Goal: Transaction & Acquisition: Register for event/course

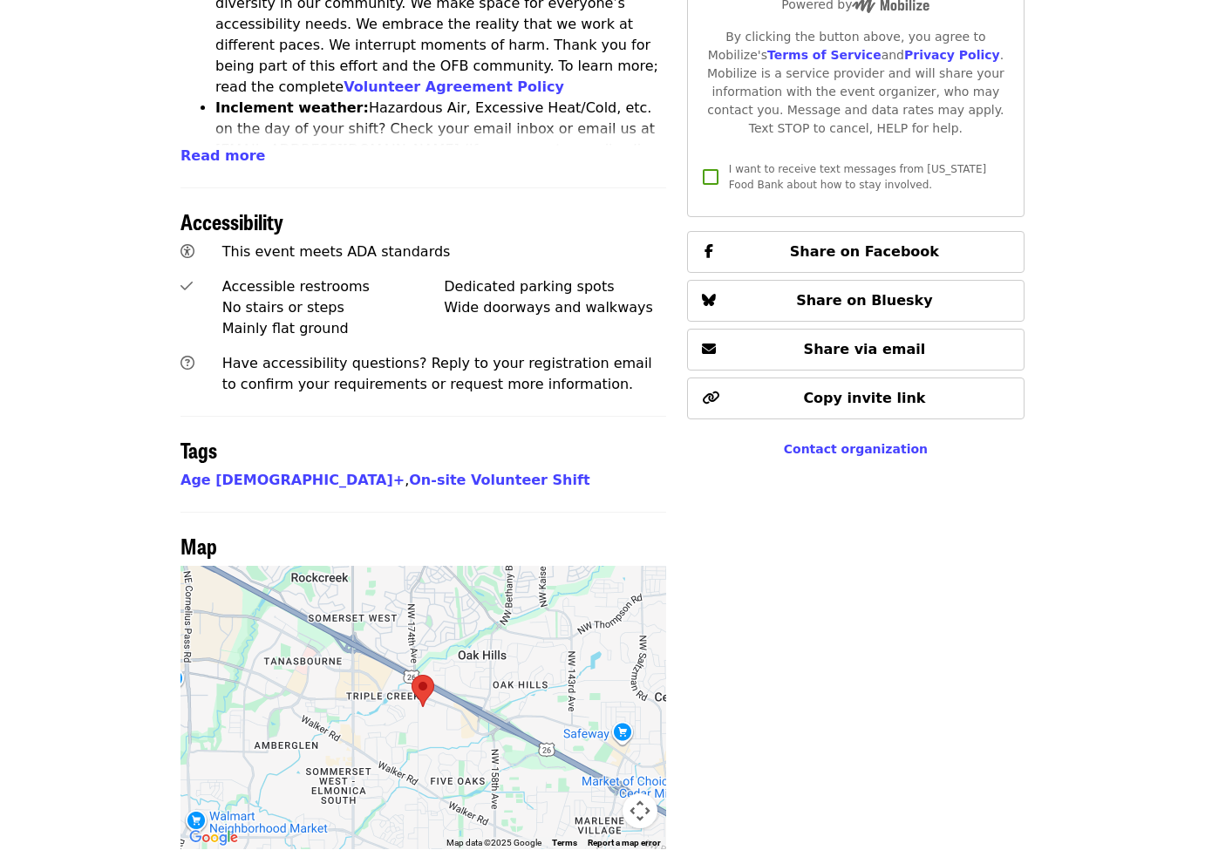
scroll to position [1037, 0]
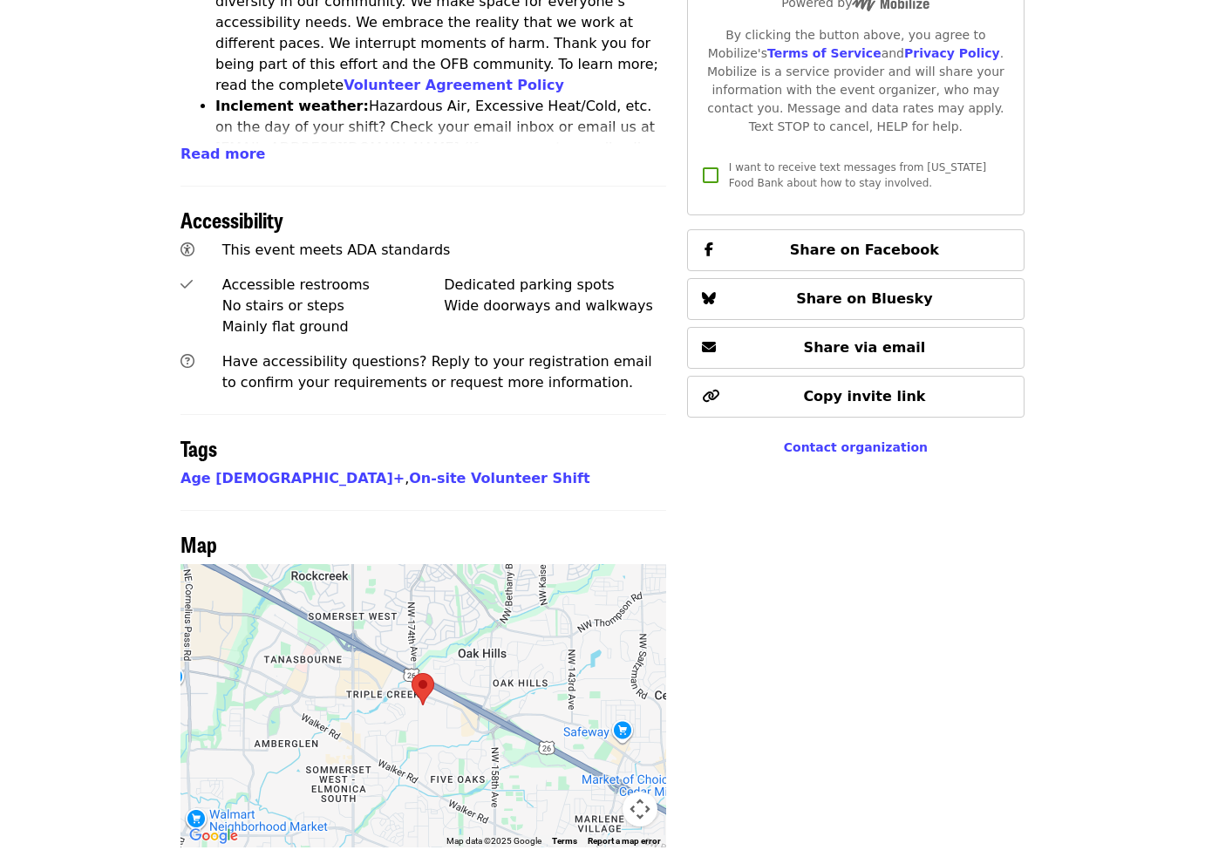
click at [450, 564] on div at bounding box center [424, 705] width 486 height 283
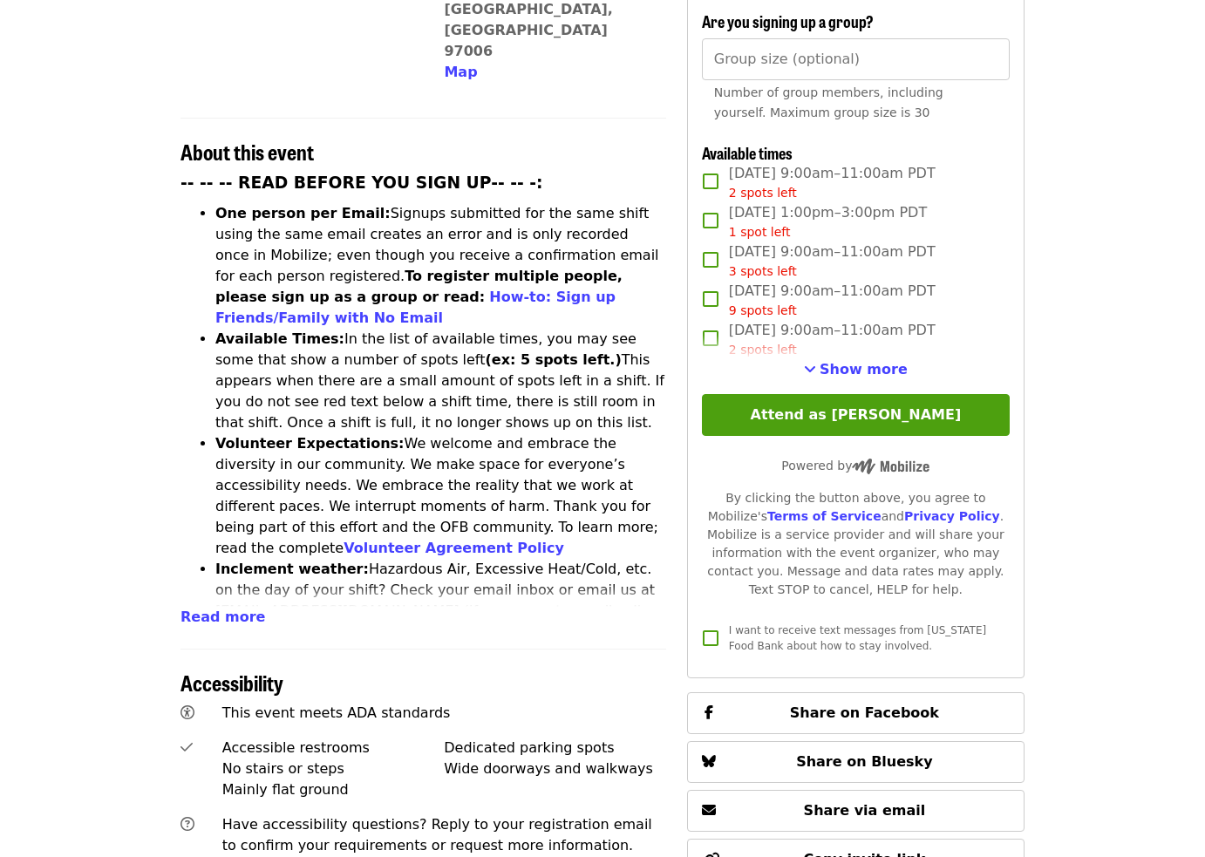
scroll to position [570, 0]
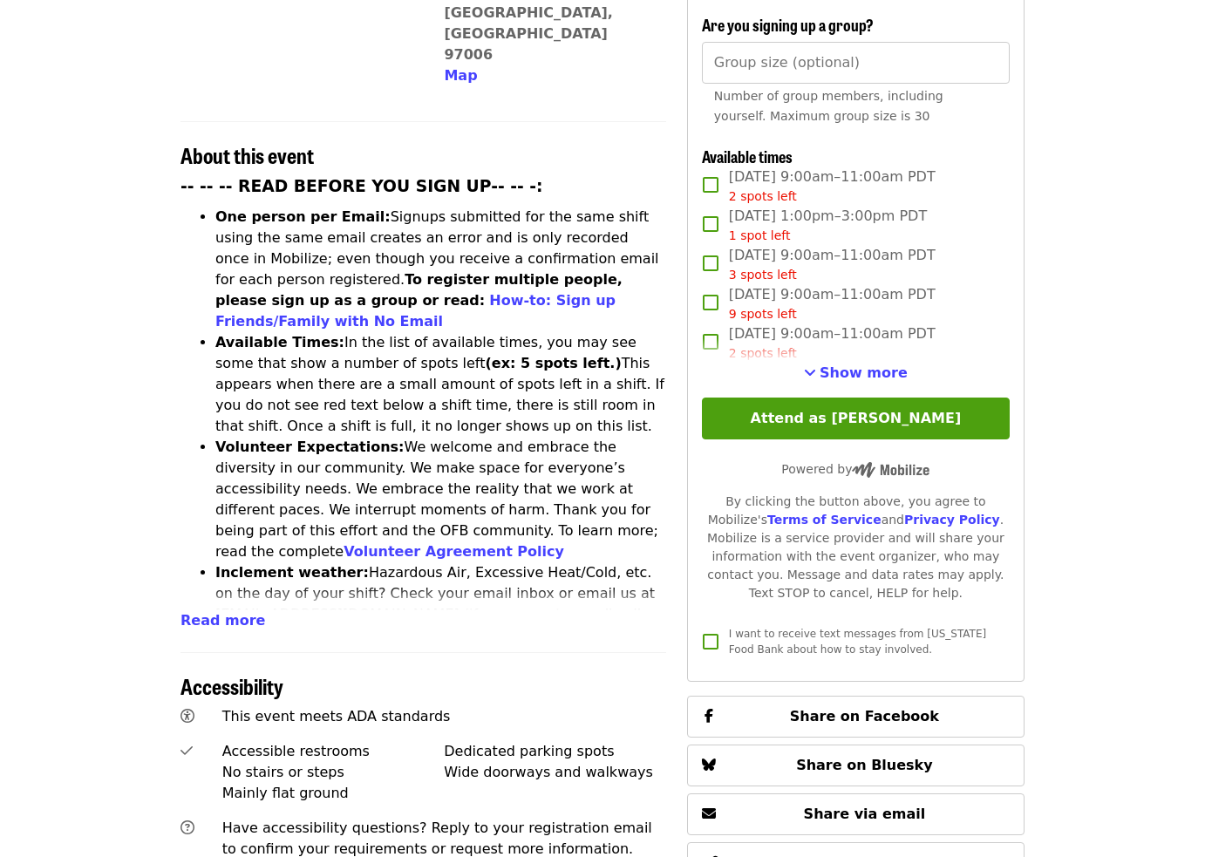
drag, startPoint x: 829, startPoint y: 343, endPoint x: 857, endPoint y: 350, distance: 29.6
click at [829, 365] on span "Show more" at bounding box center [864, 373] width 88 height 17
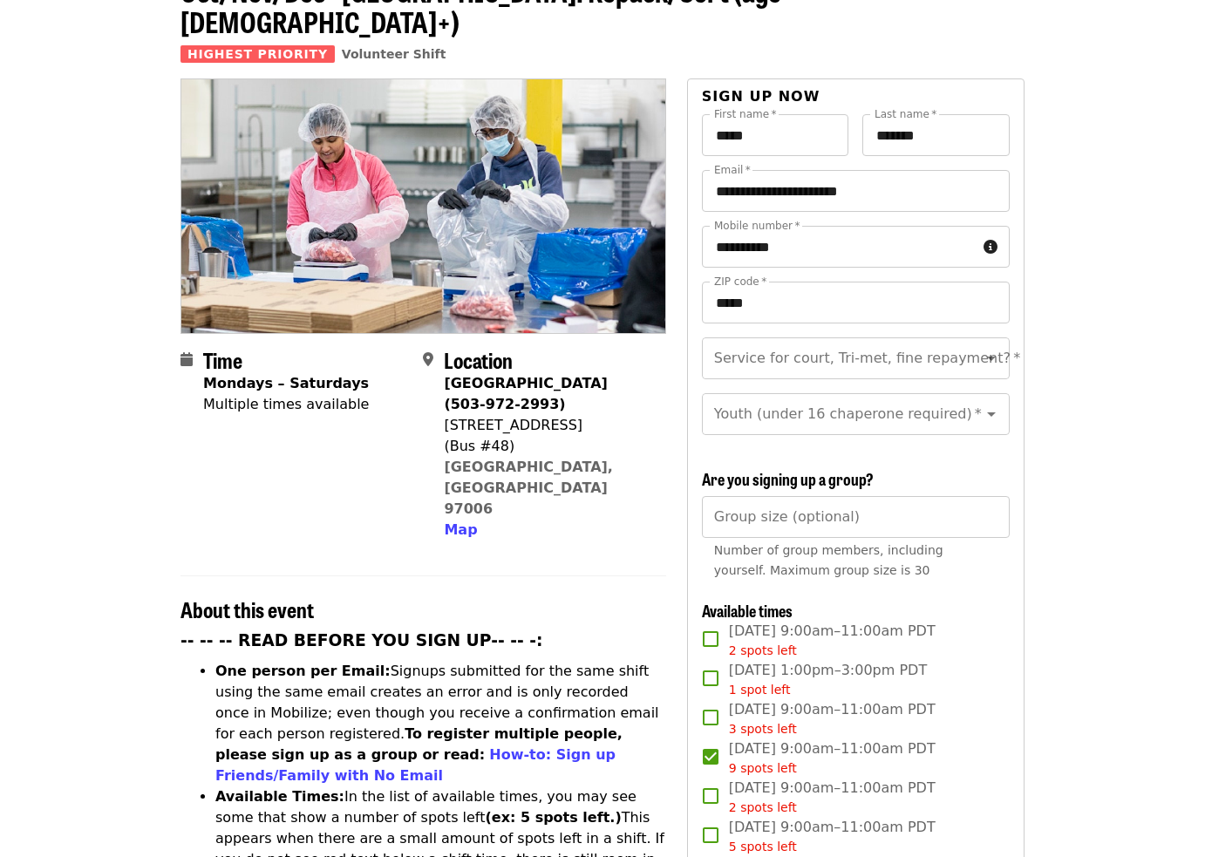
scroll to position [108, 0]
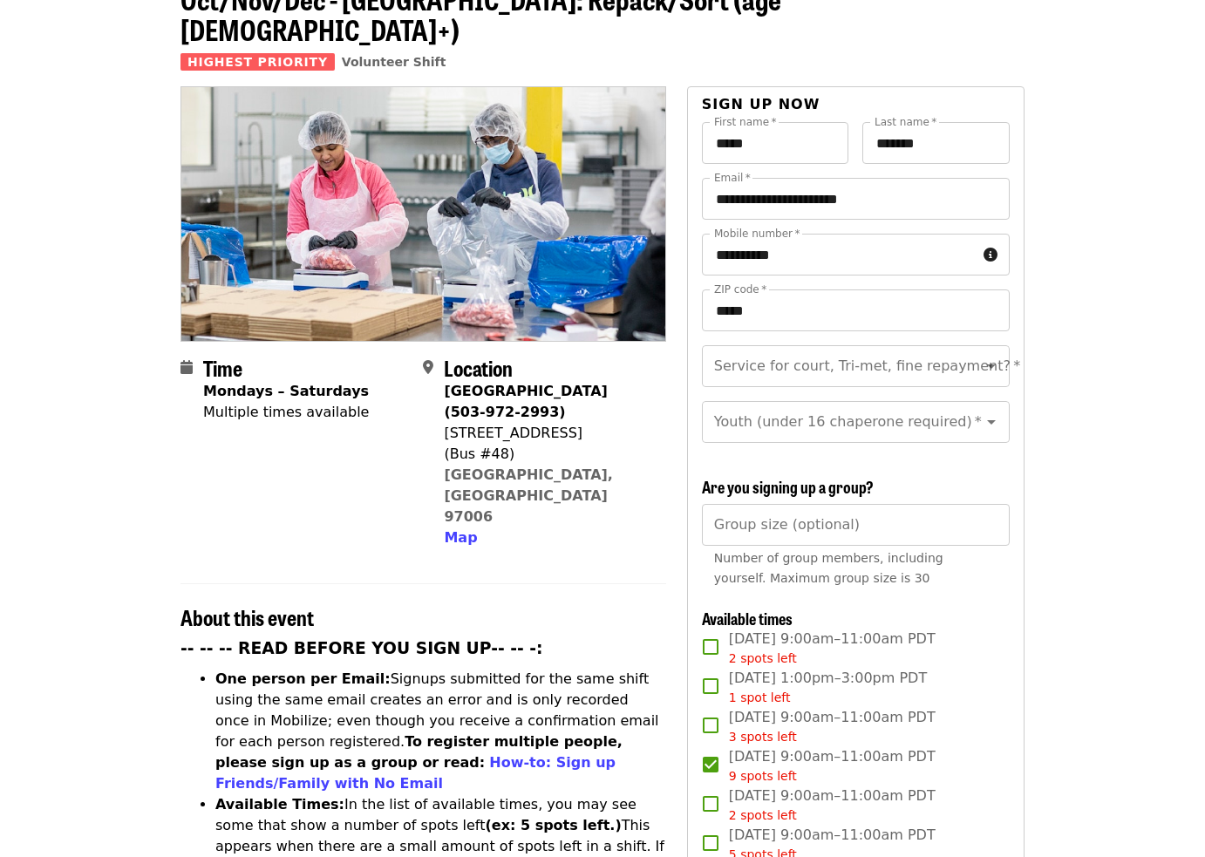
drag, startPoint x: 570, startPoint y: 407, endPoint x: 439, endPoint y: 360, distance: 139.9
click at [439, 360] on div "Location [GEOGRAPHIC_DATA] (503-972-2993) [STREET_ADDRESS] Map" at bounding box center [537, 452] width 229 height 193
copy div "Location [GEOGRAPHIC_DATA] (503-972-2993) [STREET_ADDRESS]"
click at [617, 443] on div "(Bus #48)" at bounding box center [548, 453] width 208 height 21
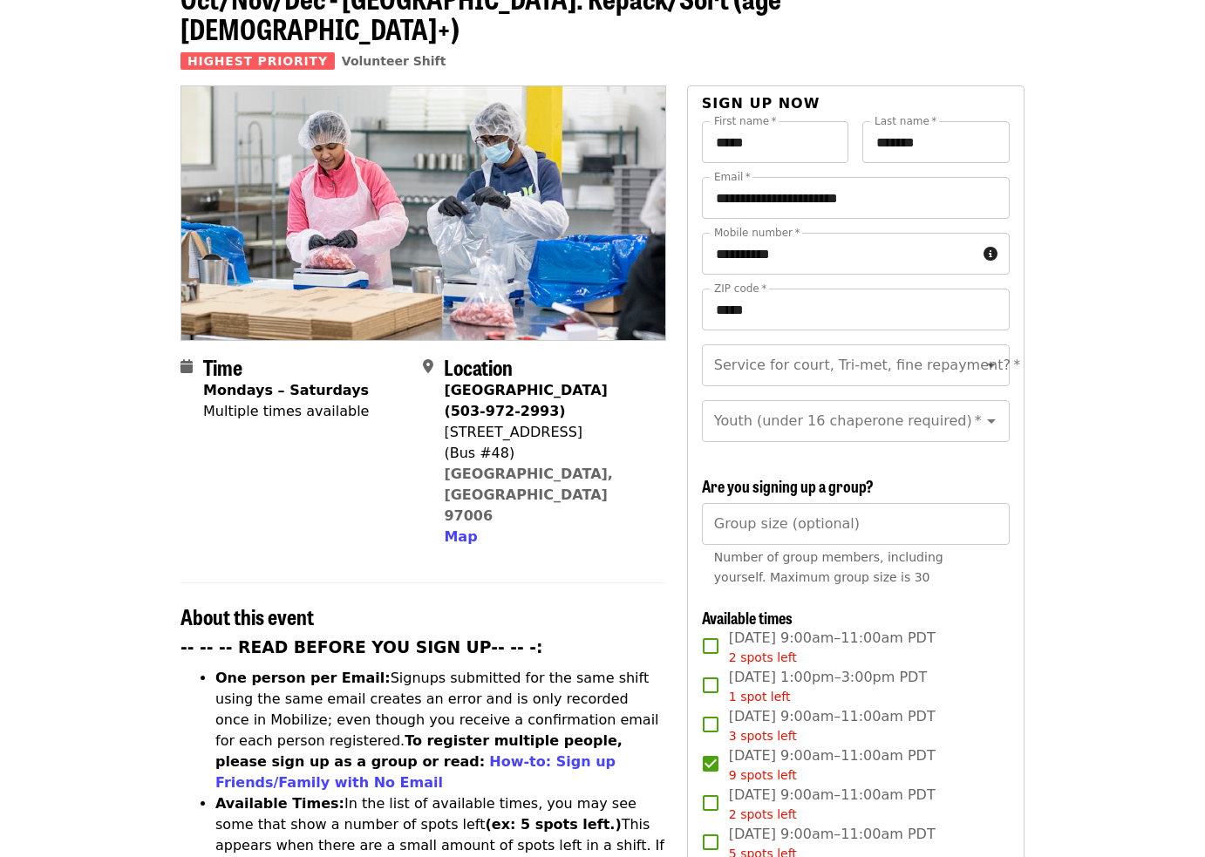
drag, startPoint x: 595, startPoint y: 360, endPoint x: 597, endPoint y: 373, distance: 13.2
click at [597, 380] on div "[GEOGRAPHIC_DATA] (503-972-2993)" at bounding box center [548, 401] width 208 height 42
copy strong "(503-972-2993)"
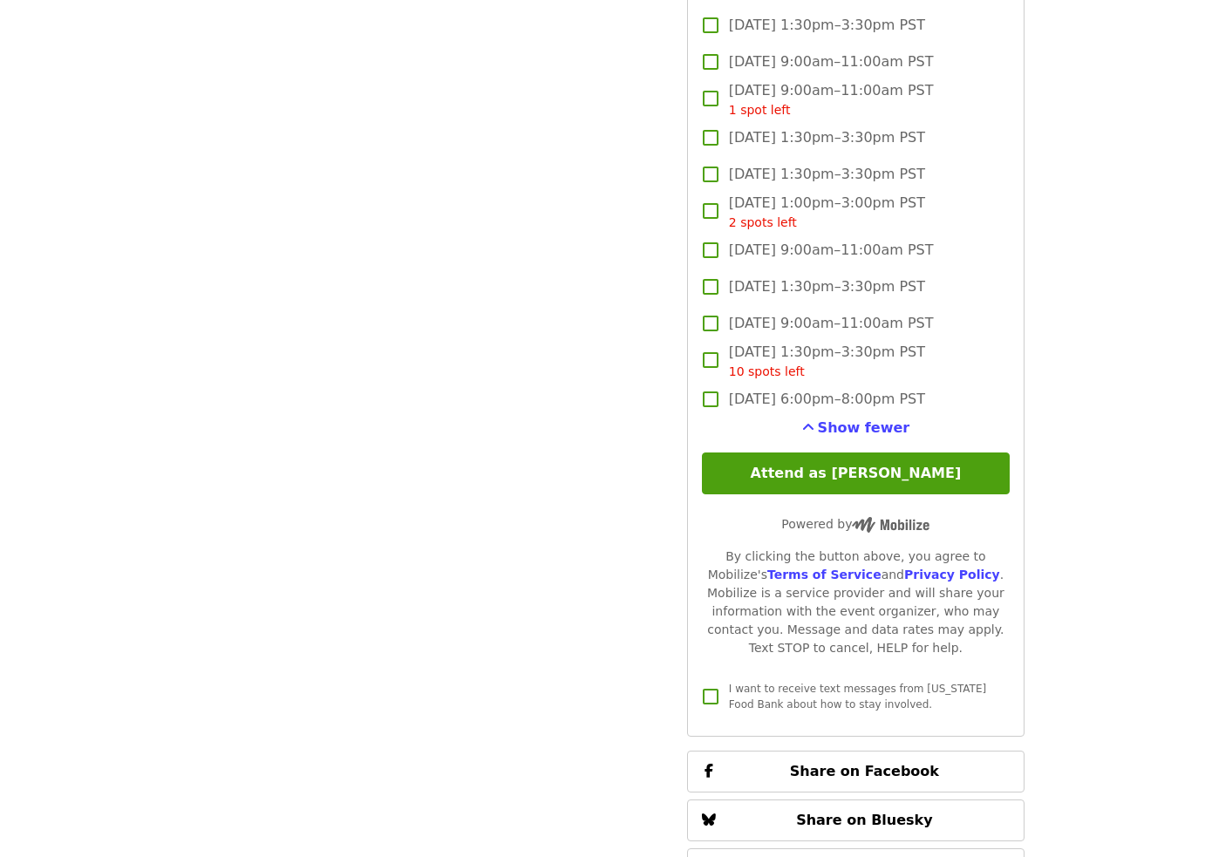
scroll to position [3014, 0]
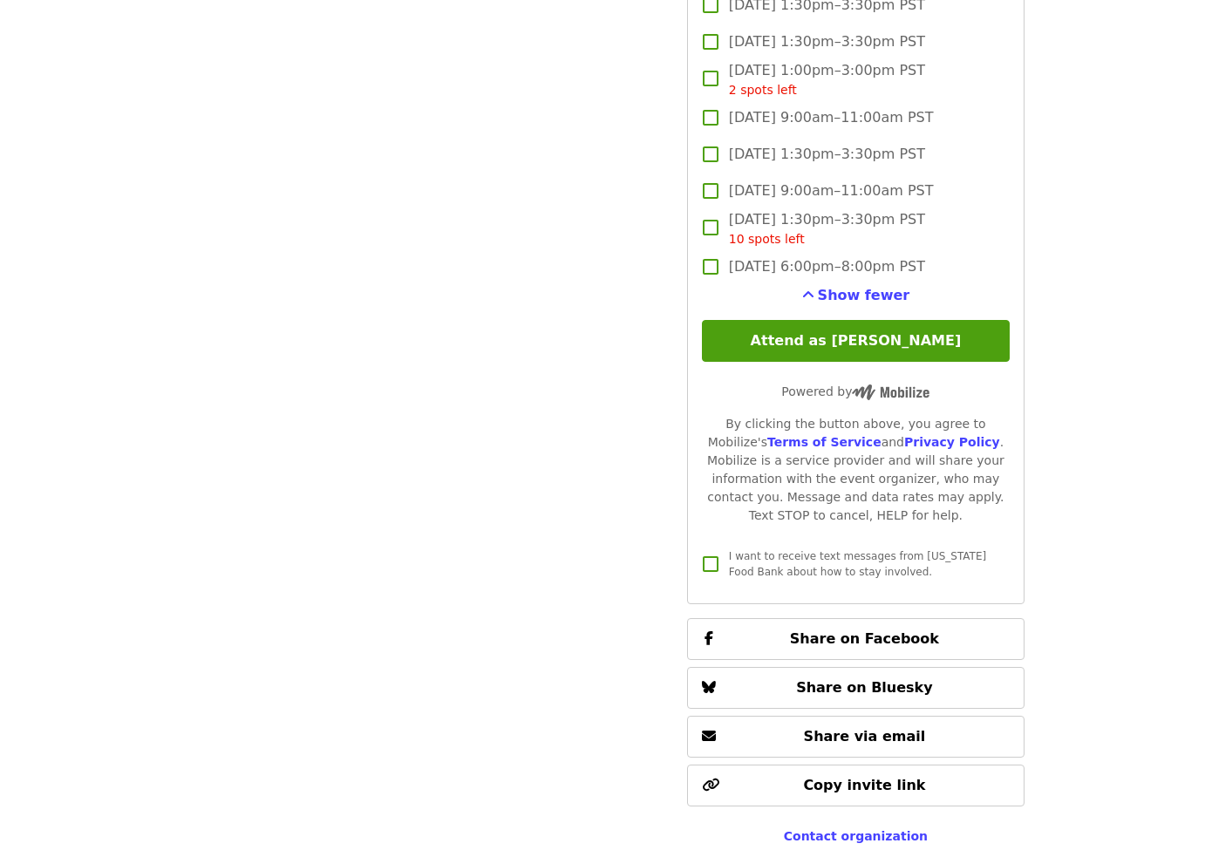
click at [864, 320] on button "Attend as [PERSON_NAME]" at bounding box center [856, 341] width 308 height 42
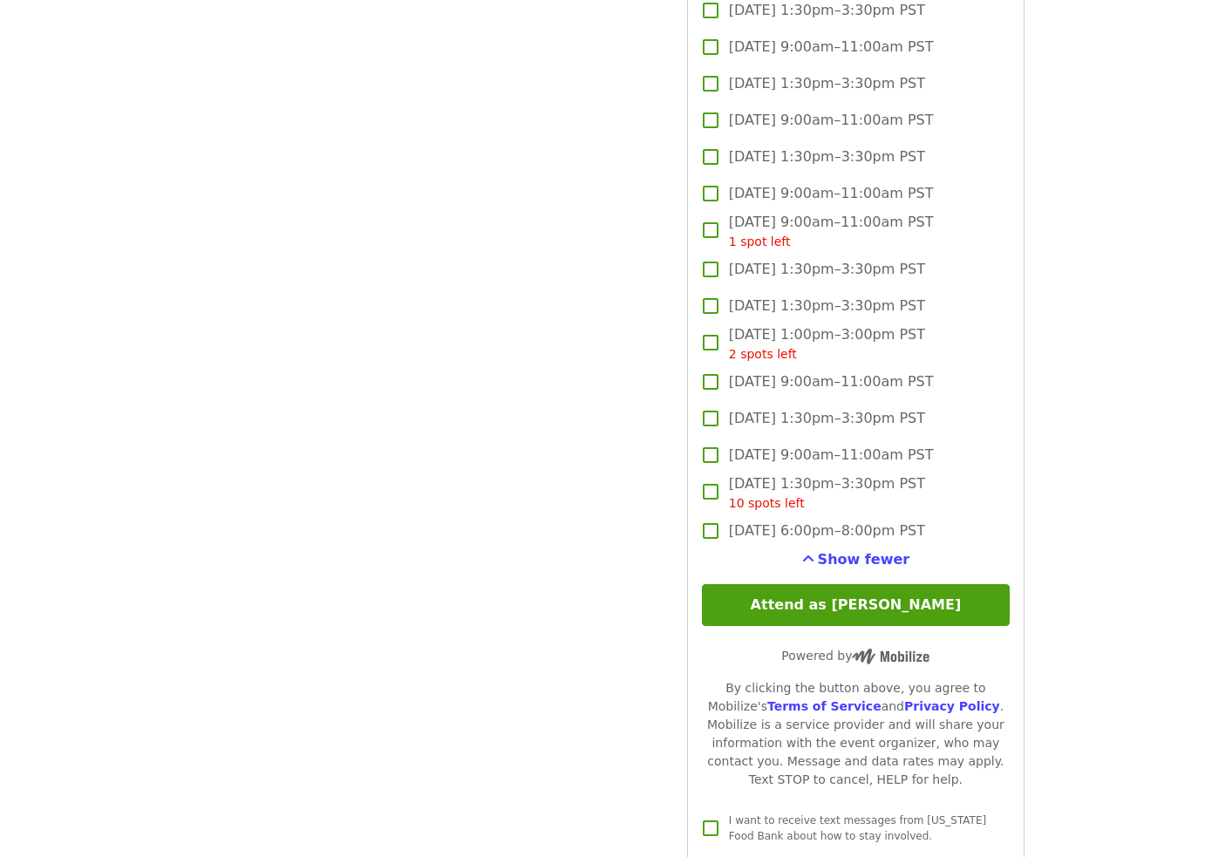
scroll to position [2750, 0]
click at [837, 550] on span "Show fewer" at bounding box center [864, 558] width 92 height 17
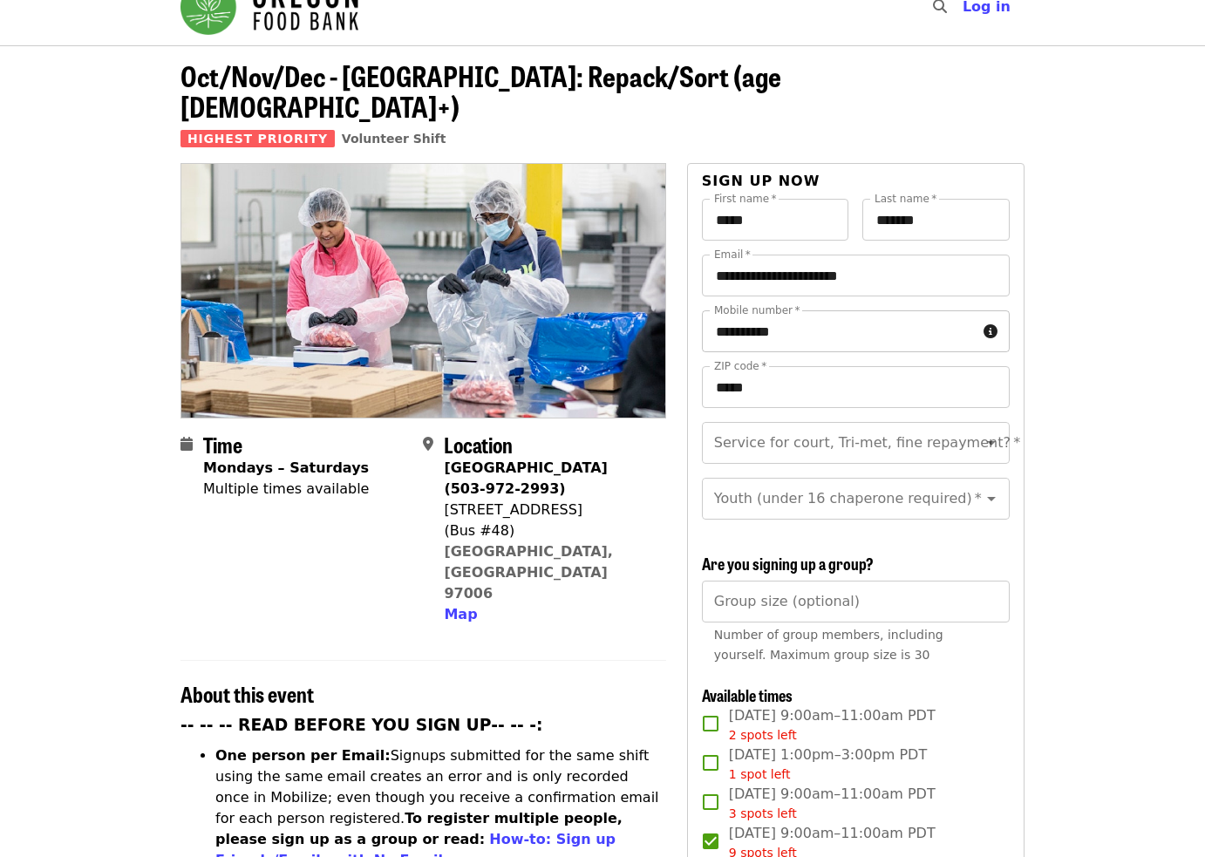
scroll to position [31, 0]
click at [960, 435] on icon "Clear" at bounding box center [968, 443] width 17 height 17
click at [991, 517] on div "**********" at bounding box center [856, 700] width 308 height 1001
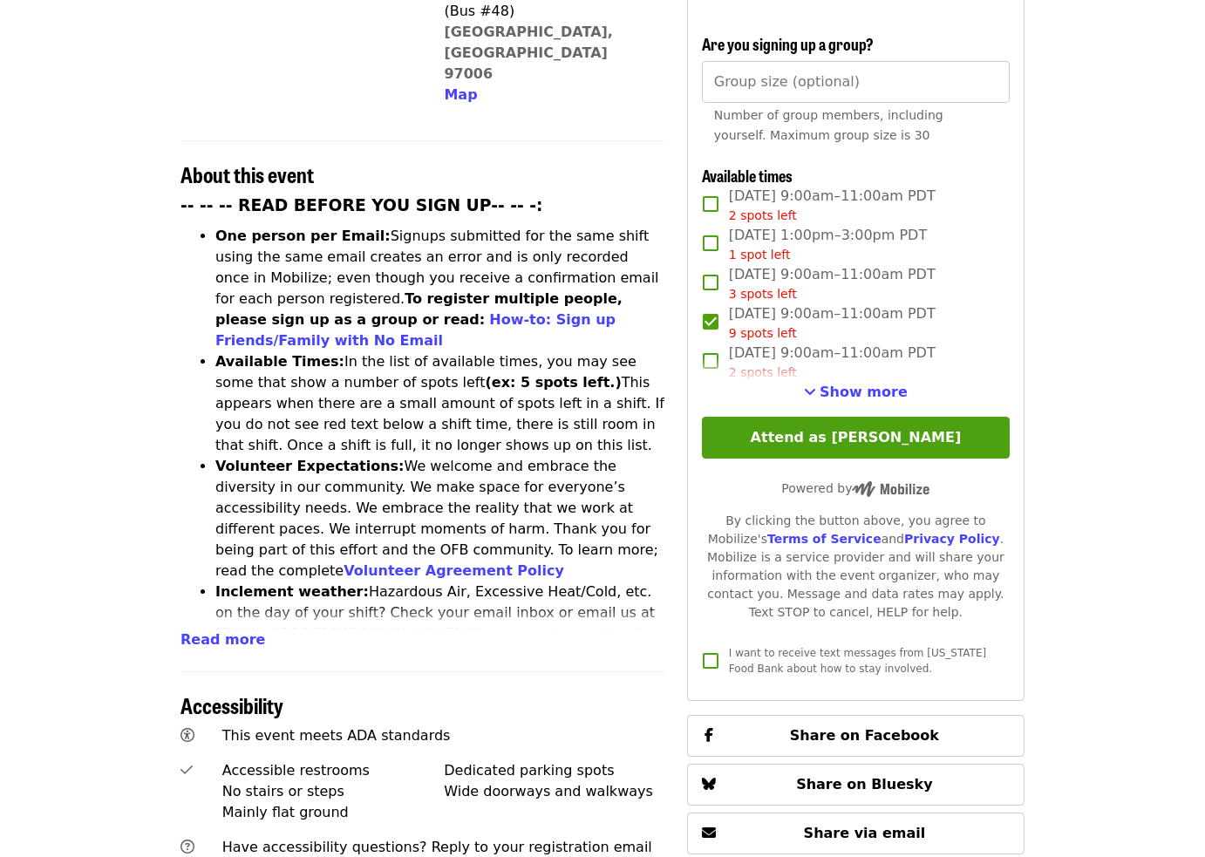
scroll to position [575, 0]
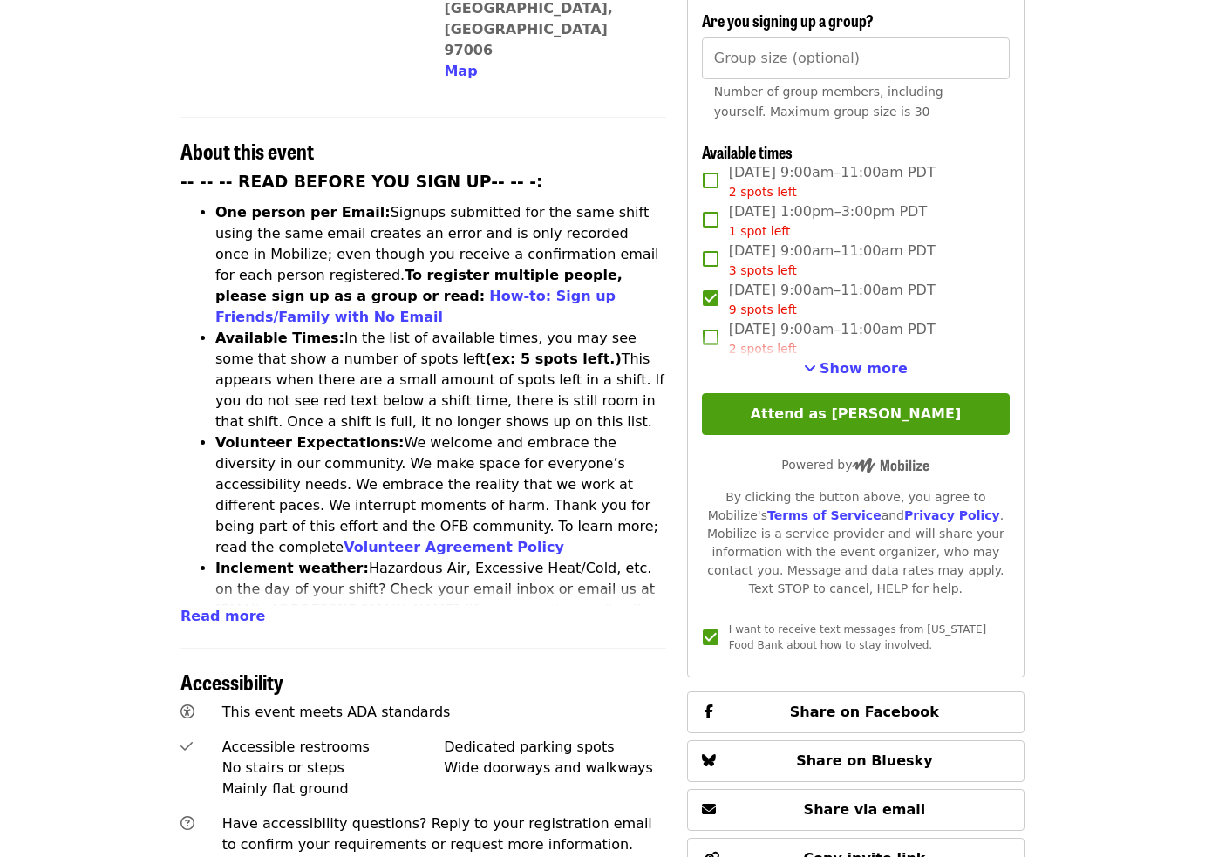
click at [844, 393] on button "Attend as [PERSON_NAME]" at bounding box center [856, 414] width 308 height 42
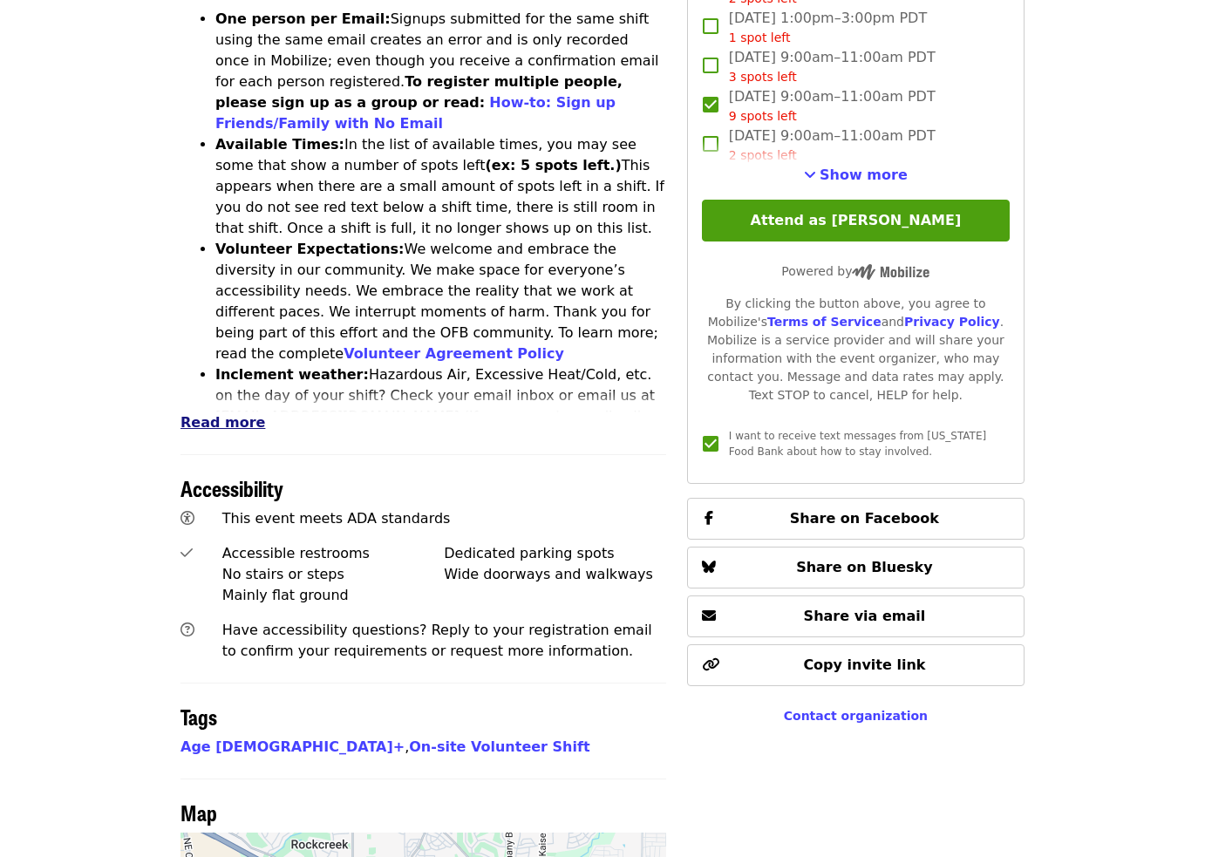
scroll to position [770, 0]
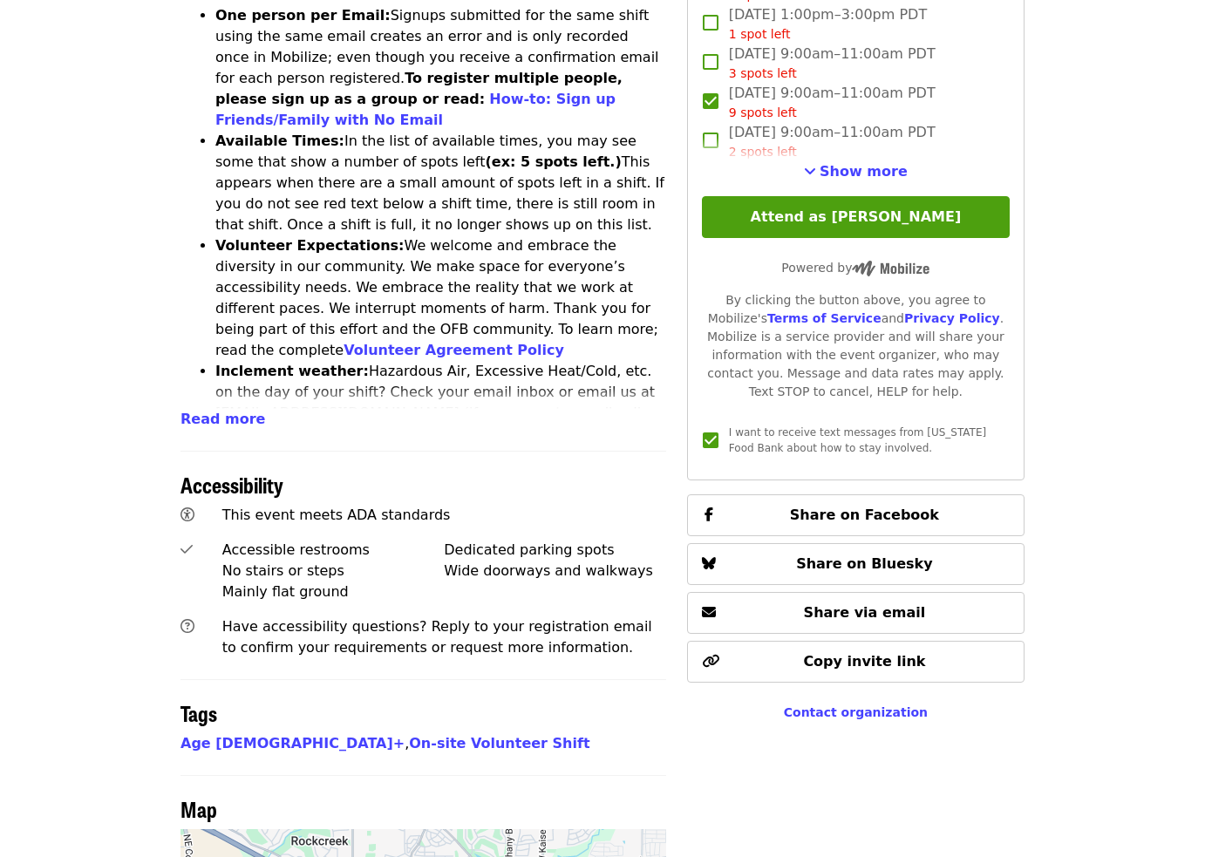
click at [211, 411] on span "Read more" at bounding box center [223, 419] width 85 height 17
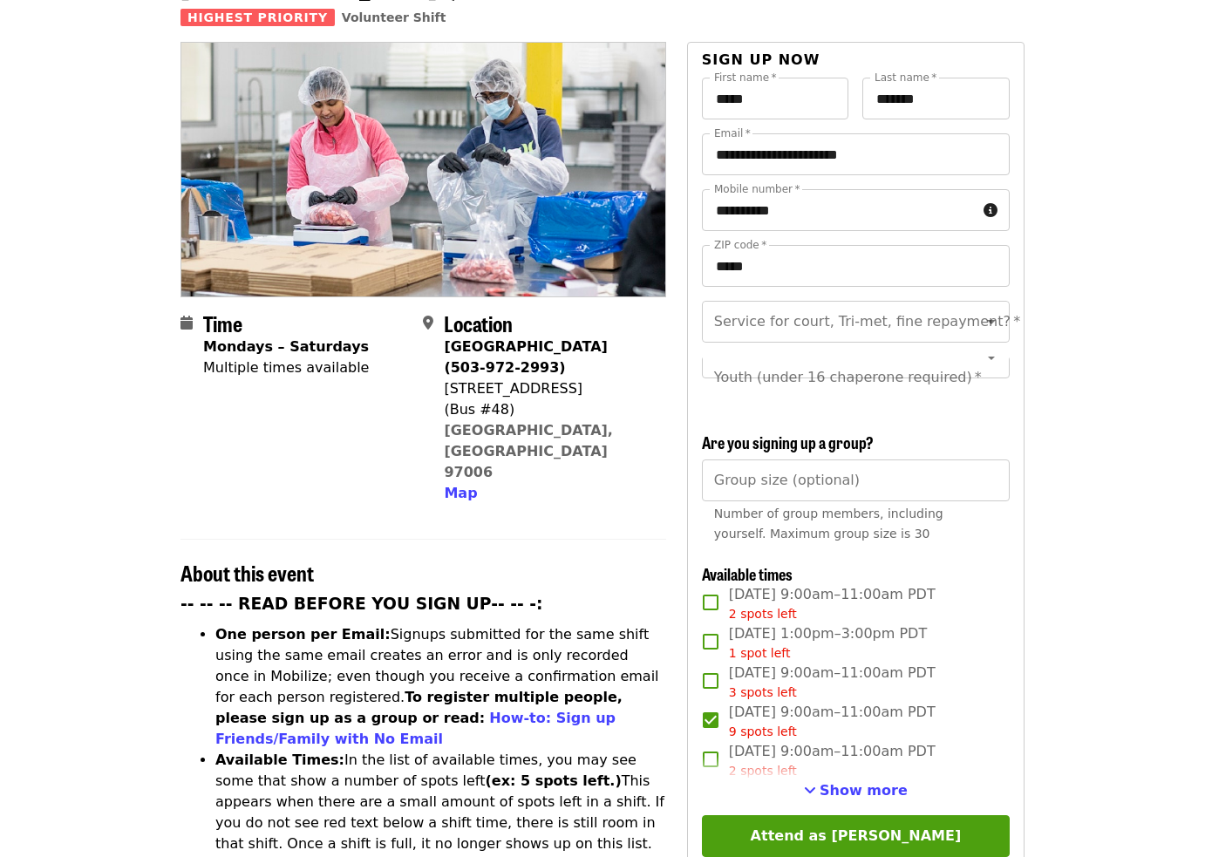
scroll to position [154, 0]
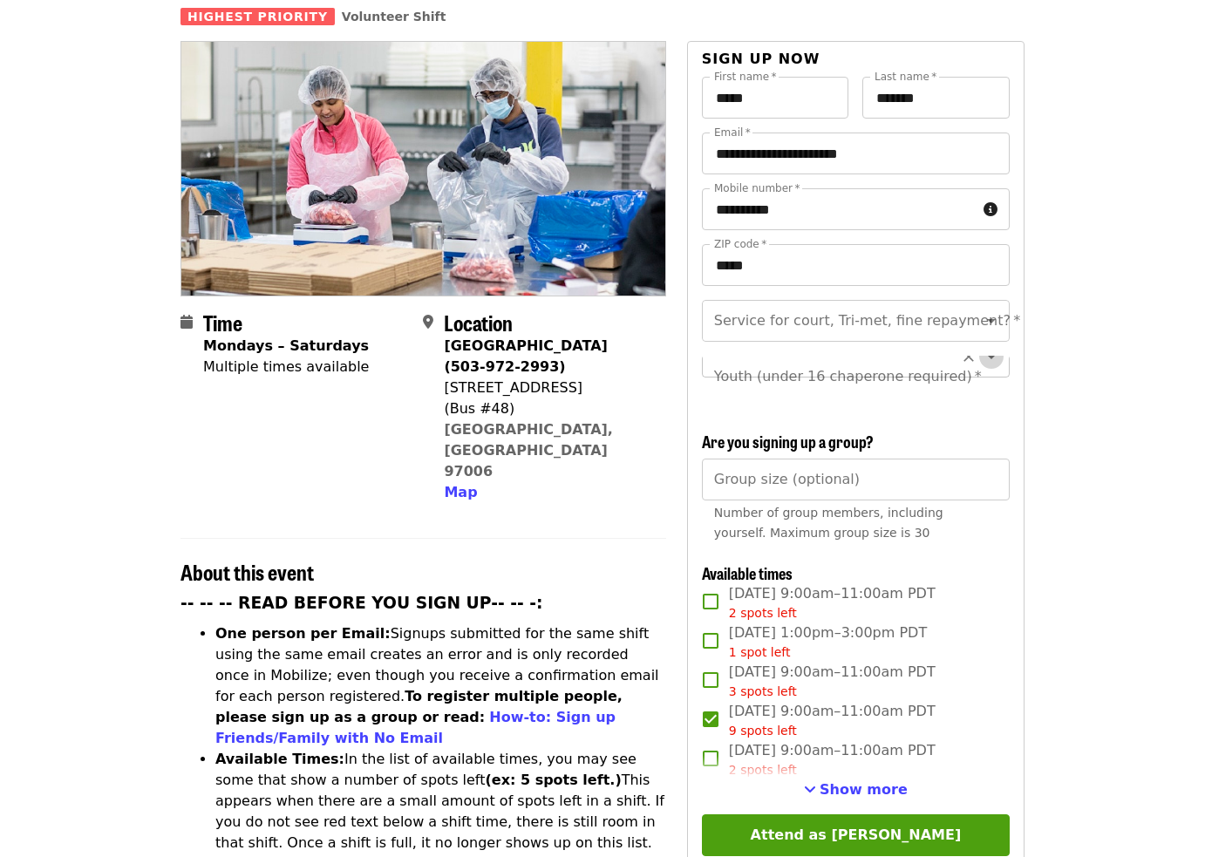
click at [986, 346] on icon "Open" at bounding box center [991, 356] width 21 height 21
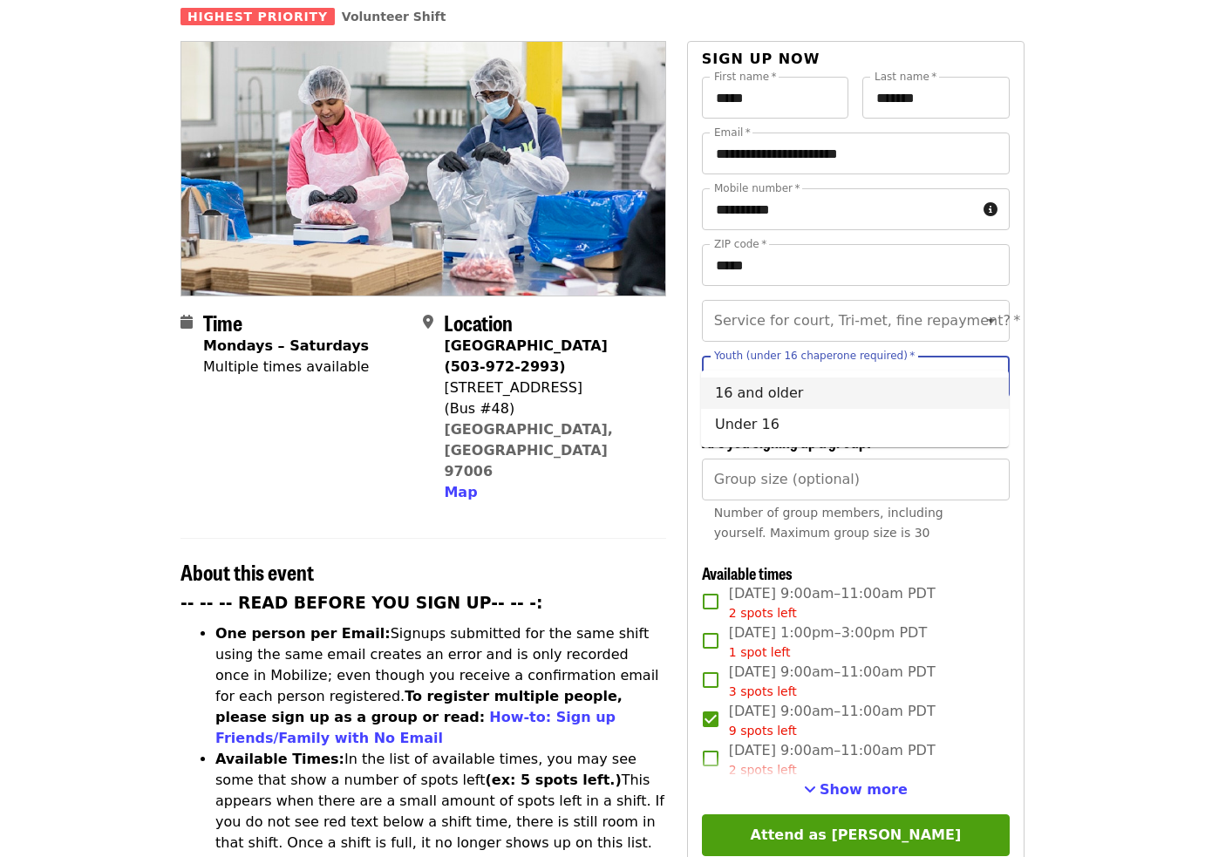
drag, startPoint x: 761, startPoint y: 392, endPoint x: 871, endPoint y: 390, distance: 110.8
click at [760, 392] on li "16 and older" at bounding box center [855, 393] width 308 height 31
type input "**********"
click at [987, 311] on icon "Open" at bounding box center [991, 321] width 21 height 21
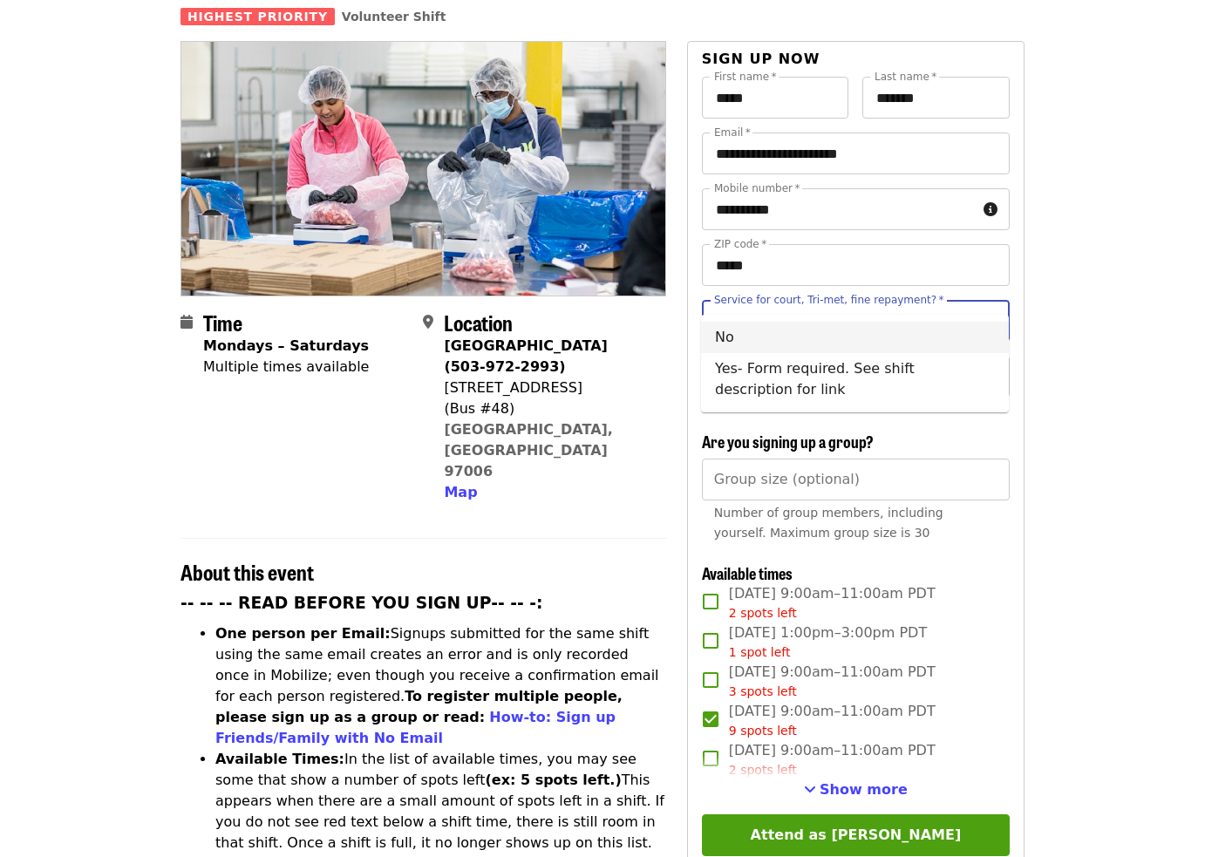
drag, startPoint x: 730, startPoint y: 339, endPoint x: 854, endPoint y: 351, distance: 124.4
click at [729, 339] on li "No" at bounding box center [855, 337] width 308 height 31
type input "**"
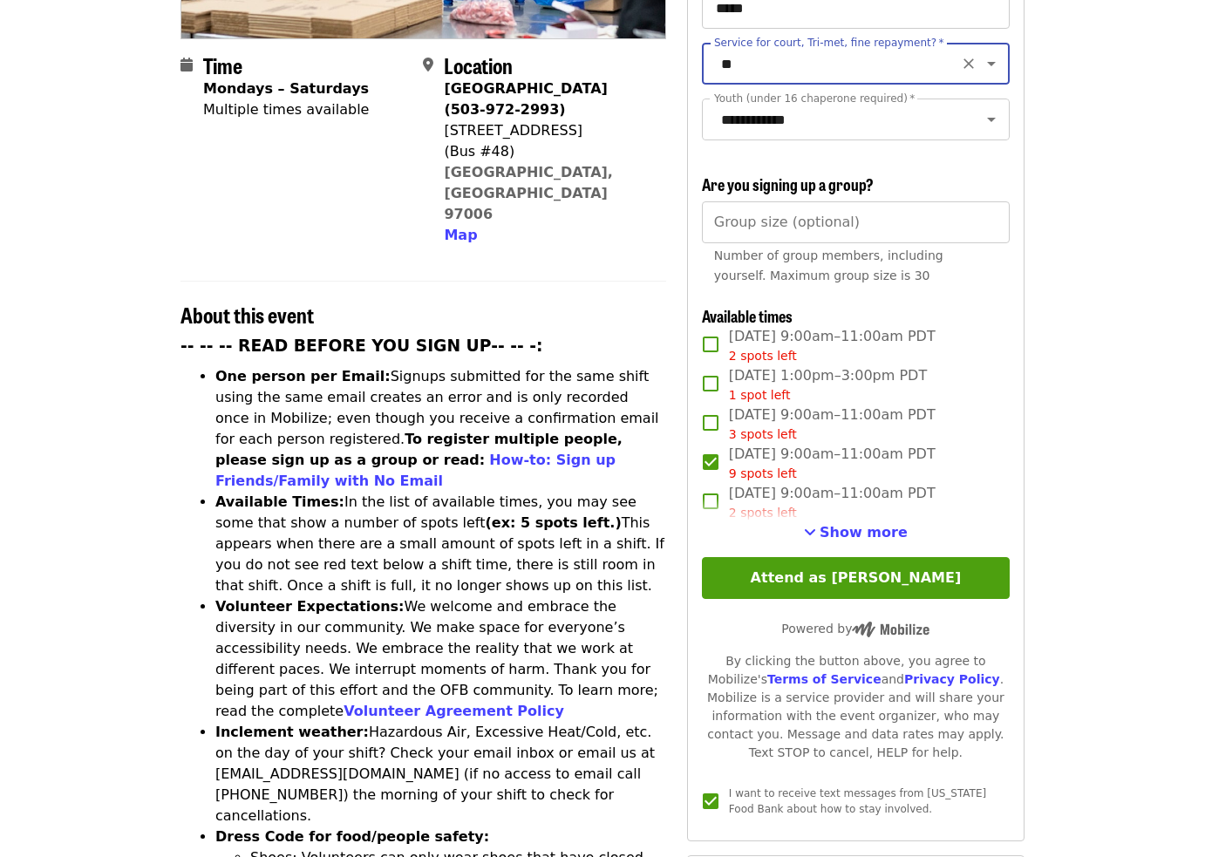
scroll to position [429, 0]
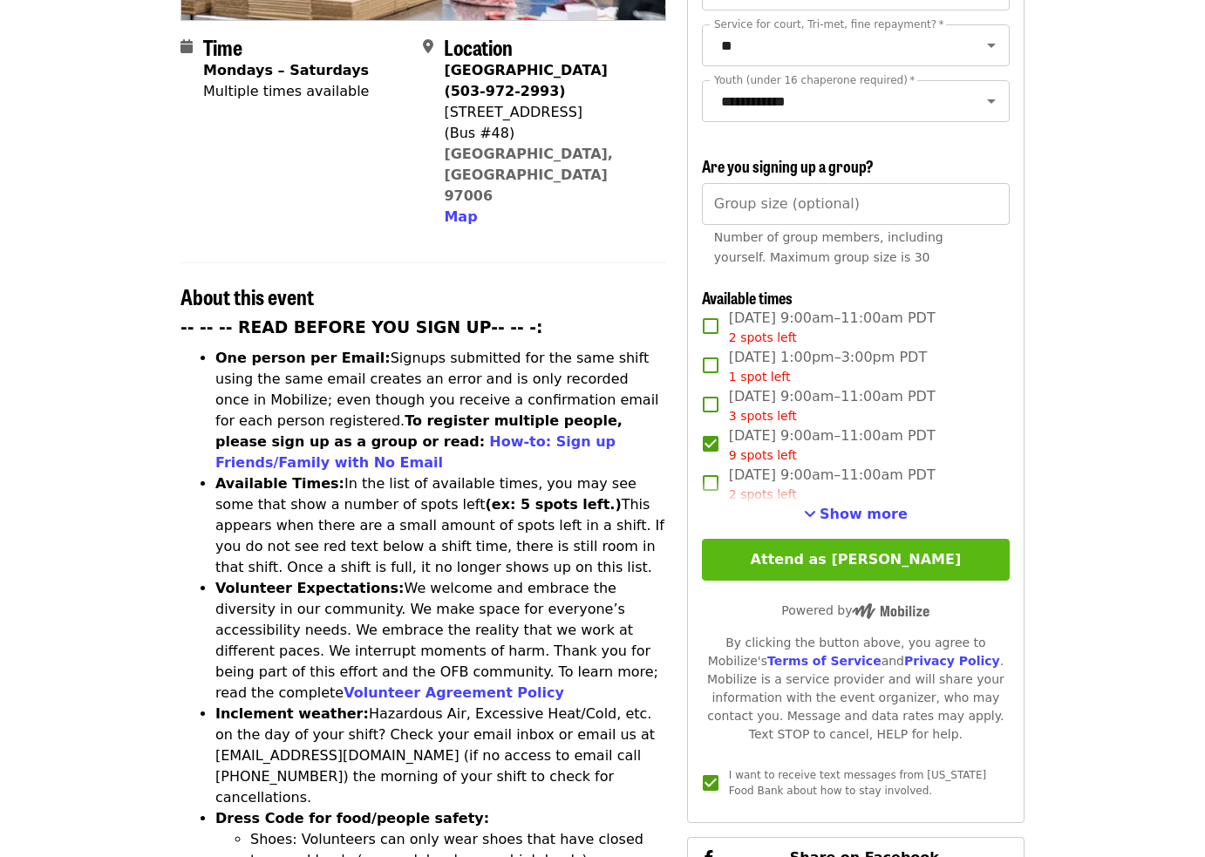
click at [789, 539] on button "Attend as [PERSON_NAME]" at bounding box center [856, 560] width 308 height 42
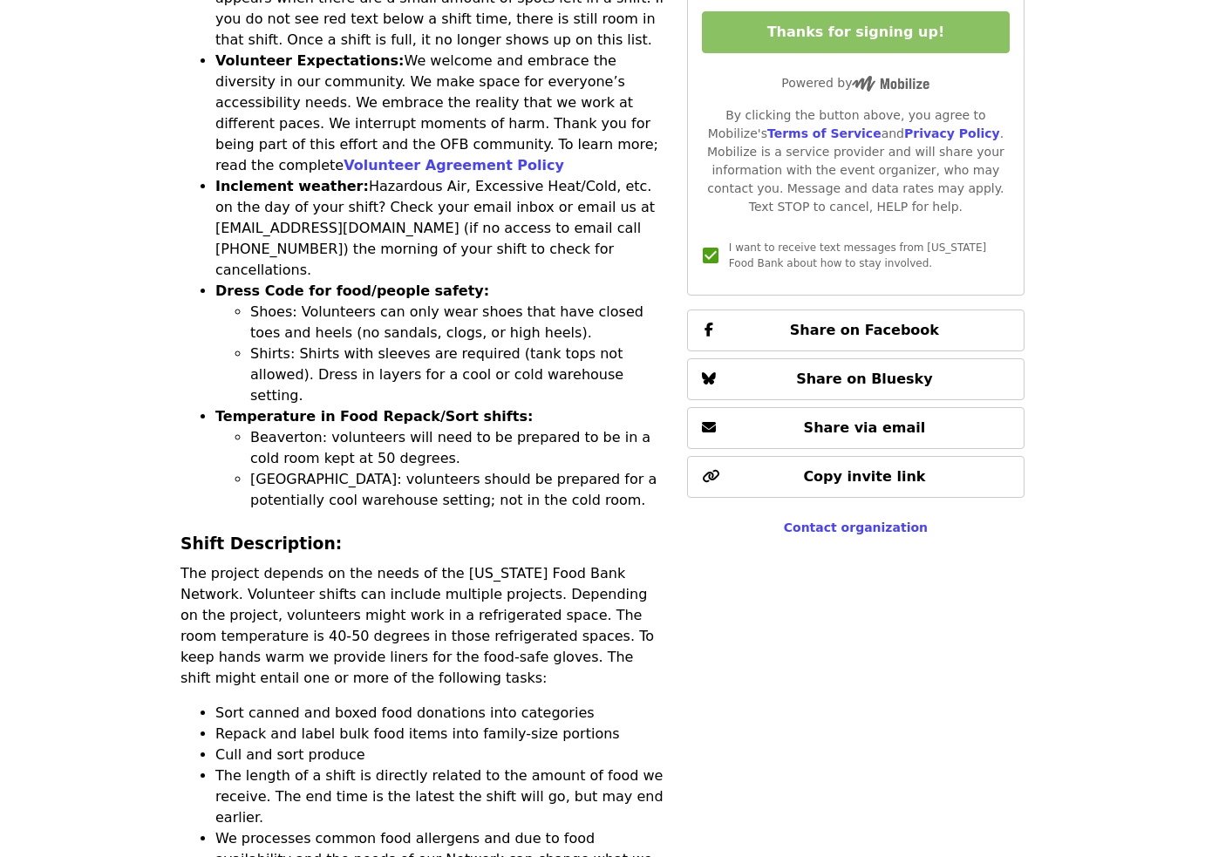
scroll to position [0, 0]
